Goal: Communication & Community: Answer question/provide support

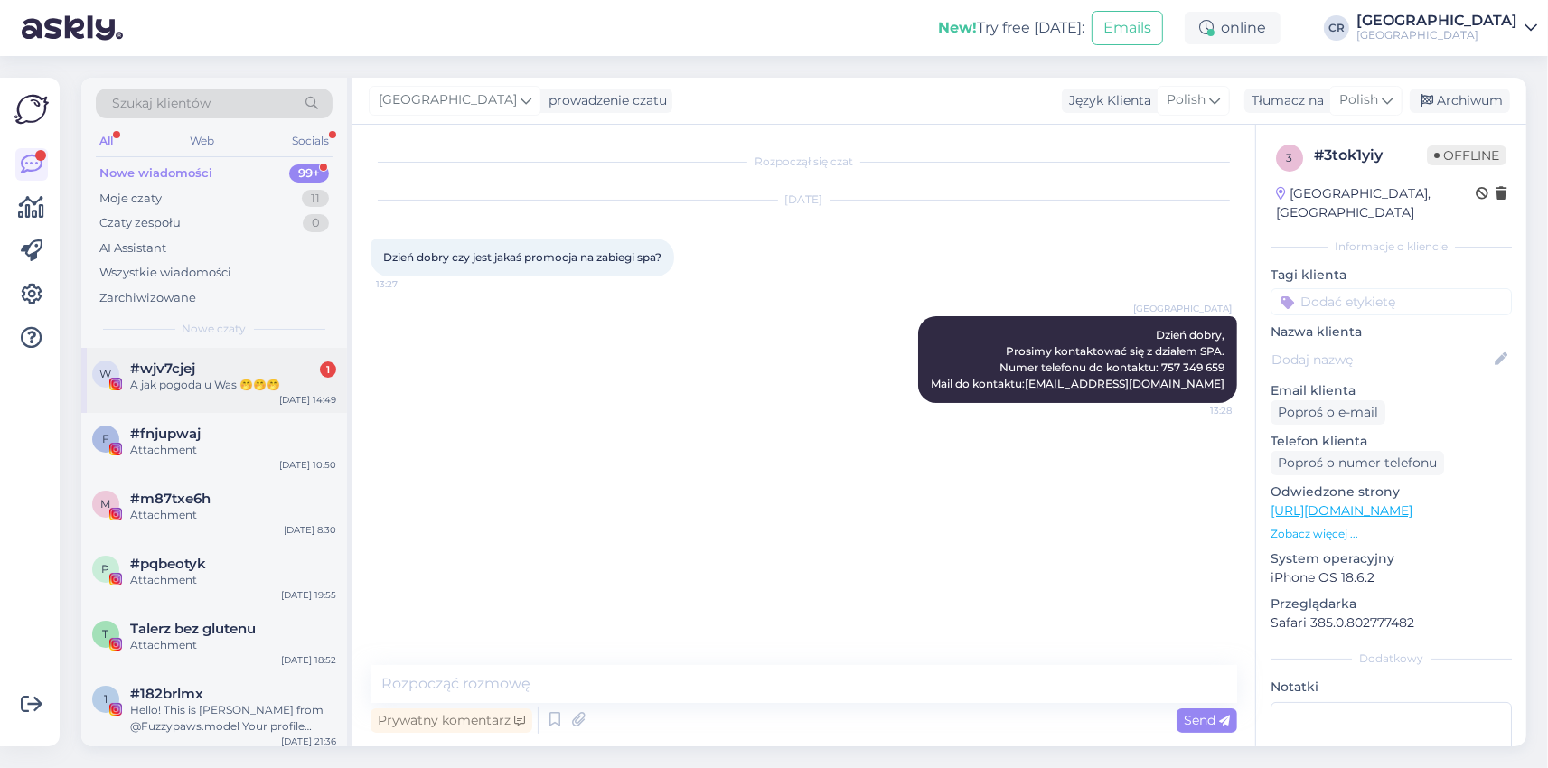
click at [270, 387] on div "A jak pogoda u Was 🤭🤭🤭" at bounding box center [233, 385] width 206 height 16
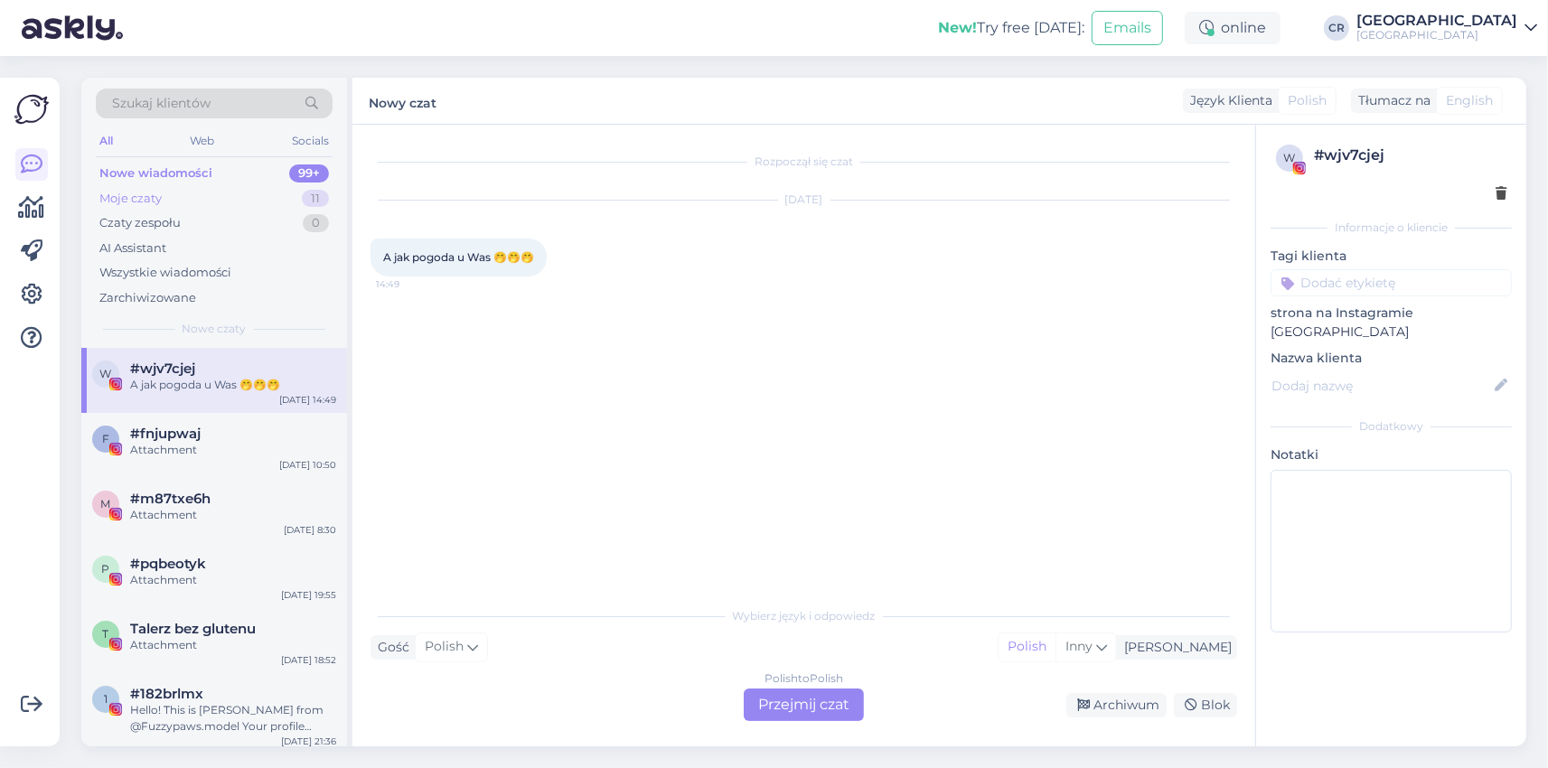
click at [137, 194] on div "Moje czaty" at bounding box center [130, 199] width 62 height 18
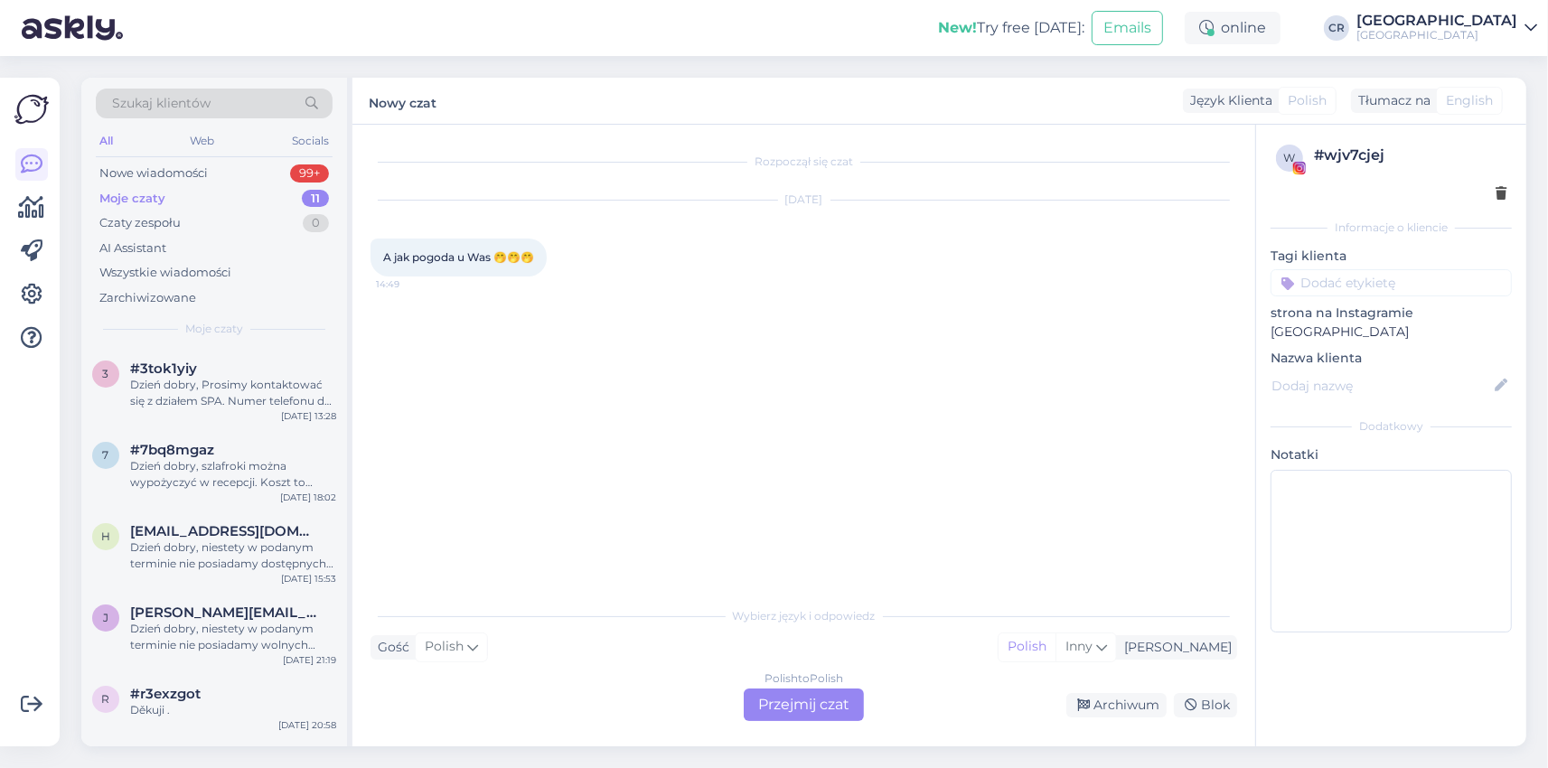
click at [773, 701] on div "Polish to Polish Przejmij czat" at bounding box center [803, 704] width 120 height 33
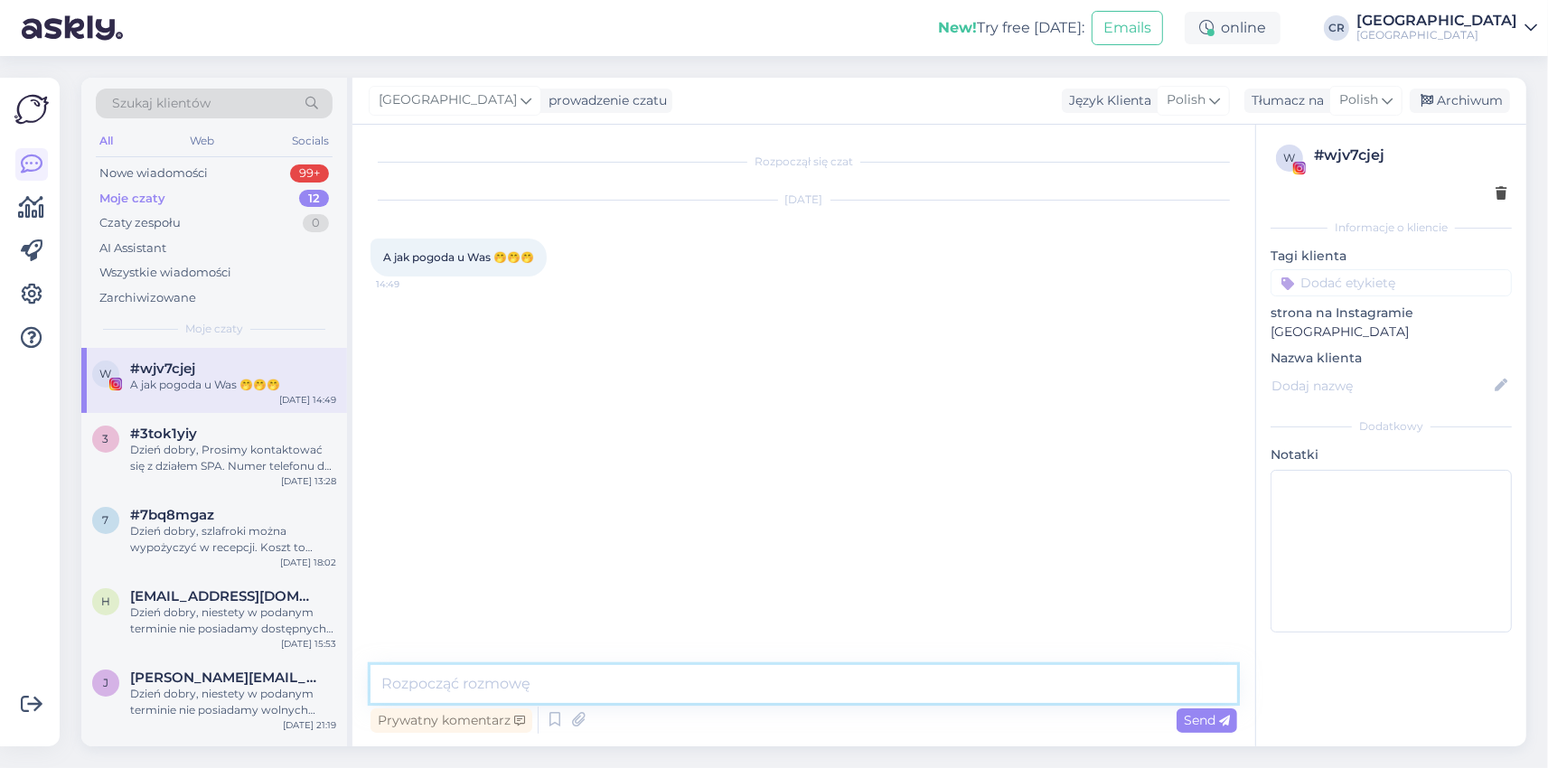
click at [426, 671] on textarea at bounding box center [803, 684] width 866 height 38
type textarea "Wietrznie i słonecznie ;)"
click at [1194, 712] on span "Send" at bounding box center [1206, 720] width 46 height 16
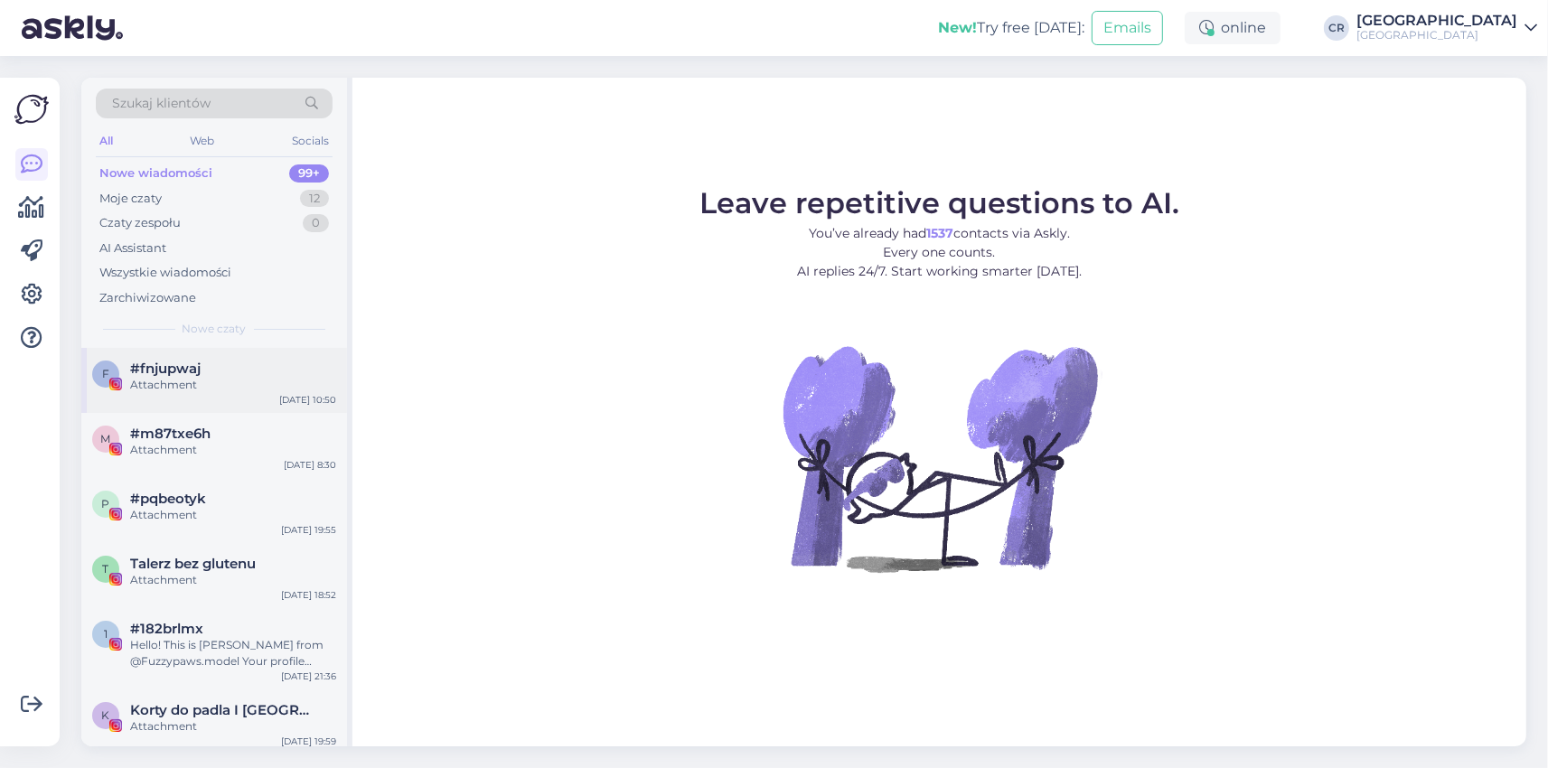
click at [221, 380] on div "Attachment" at bounding box center [233, 385] width 206 height 16
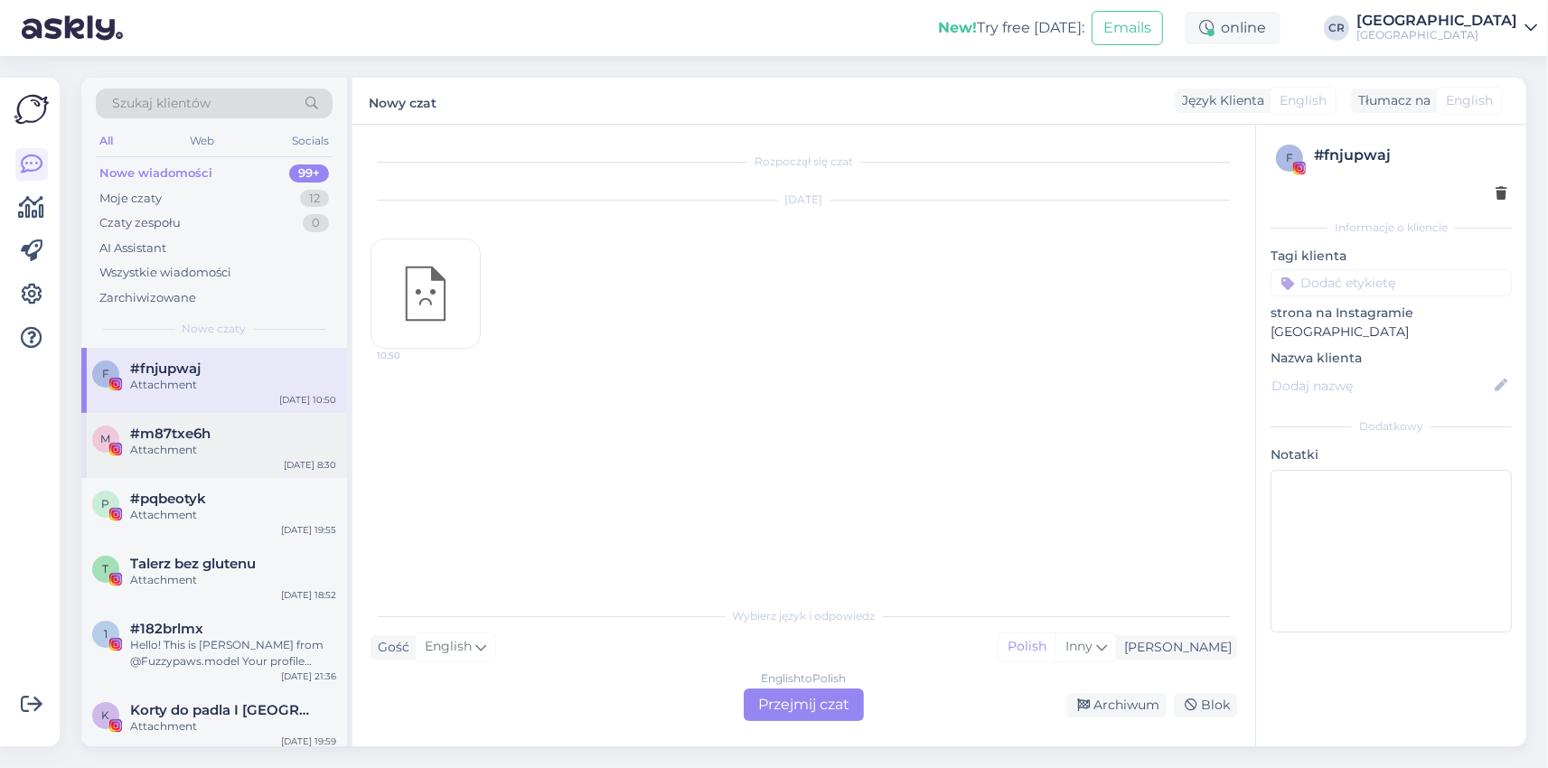
click at [224, 453] on div "Attachment" at bounding box center [233, 450] width 206 height 16
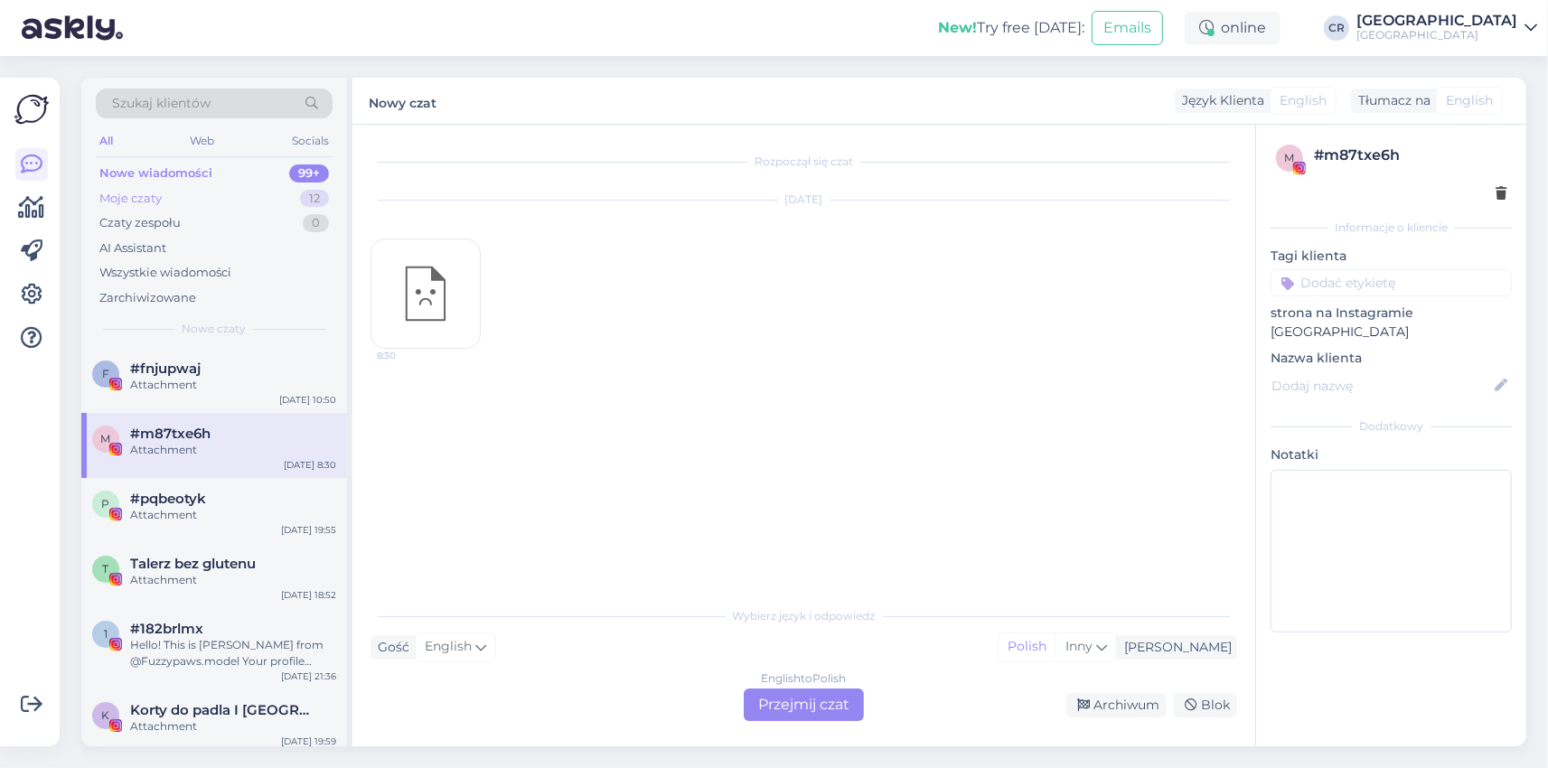
click at [239, 194] on div "Moje czaty 12" at bounding box center [214, 198] width 237 height 25
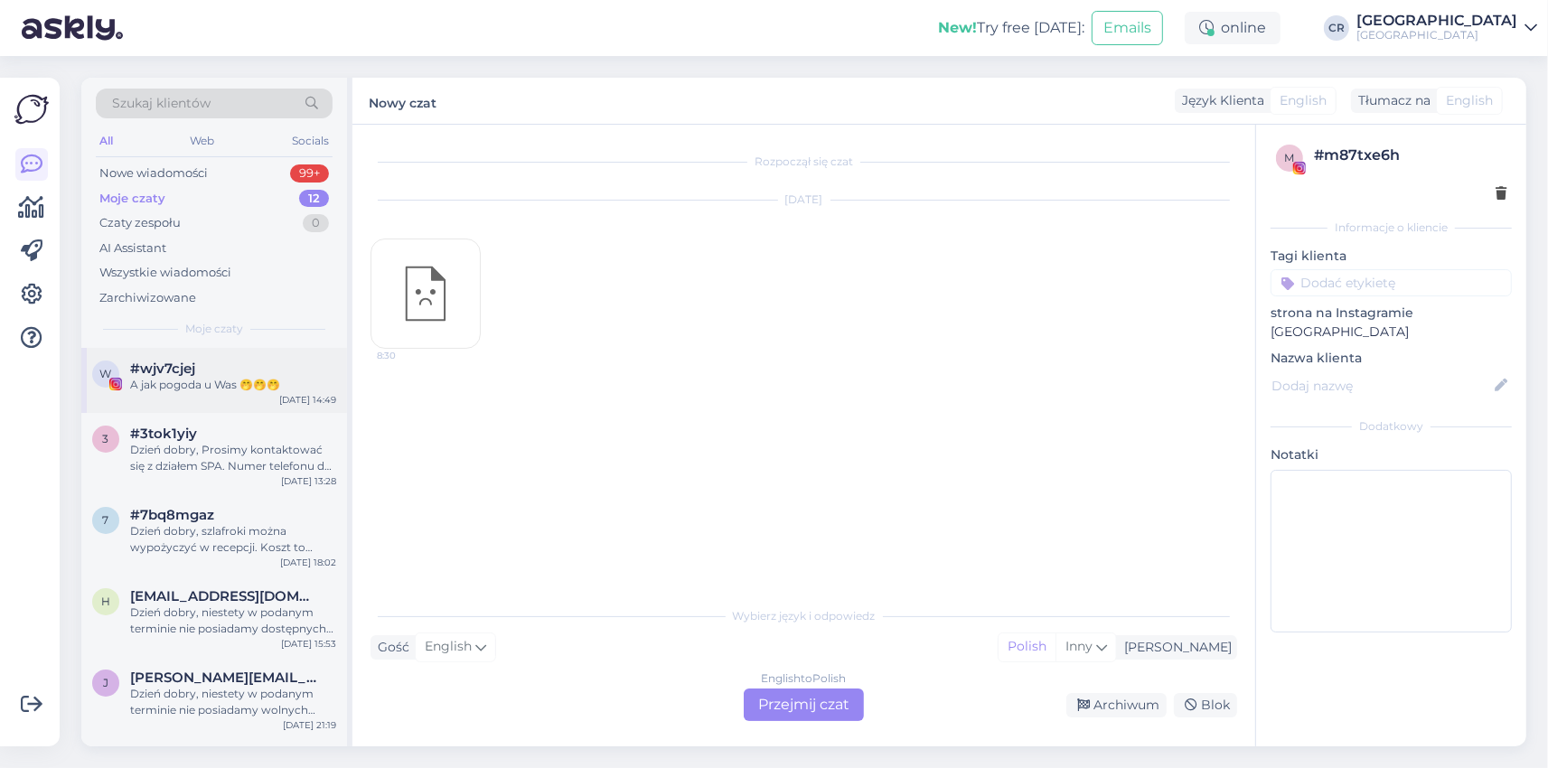
click at [227, 383] on div "A jak pogoda u Was 🤭🤭🤭" at bounding box center [233, 385] width 206 height 16
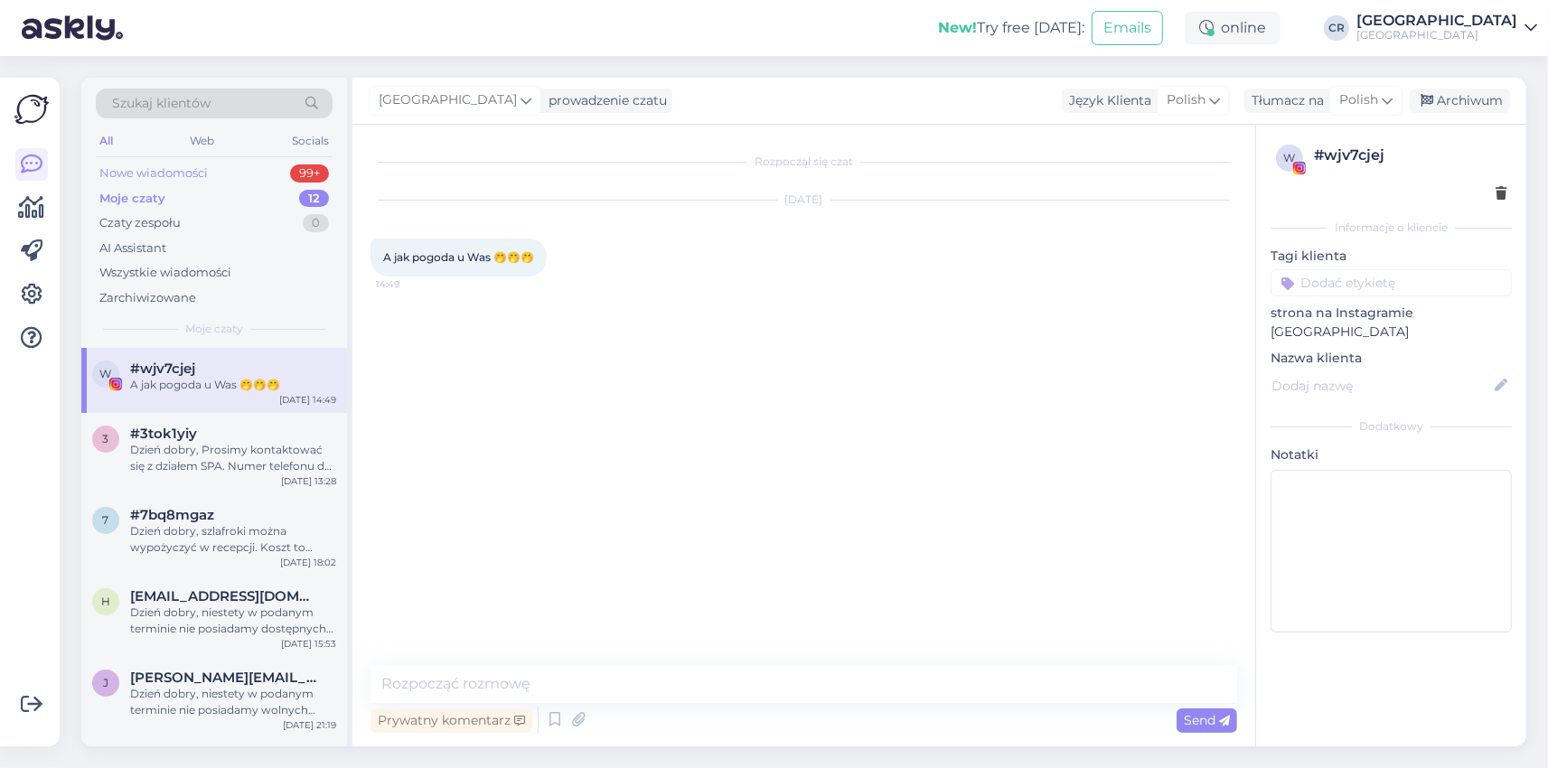
click at [199, 172] on div "Nowe wiadomości" at bounding box center [153, 173] width 108 height 18
